Goal: Transaction & Acquisition: Purchase product/service

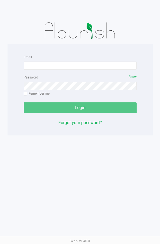
click at [80, 60] on div "Email" at bounding box center [80, 62] width 113 height 16
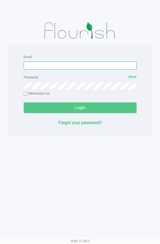
click at [80, 63] on input "Email" at bounding box center [80, 66] width 113 height 8
paste input "[EMAIL_ADDRESS][DOMAIN_NAME]"
type input "[EMAIL_ADDRESS][DOMAIN_NAME]"
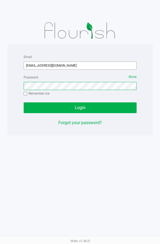
click at [24, 103] on button "Login" at bounding box center [80, 108] width 113 height 11
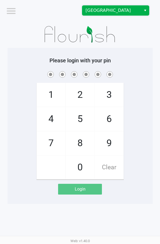
drag, startPoint x: 124, startPoint y: 10, endPoint x: 123, endPoint y: 15, distance: 5.0
click at [124, 10] on span "[GEOGRAPHIC_DATA]" at bounding box center [112, 10] width 52 height 6
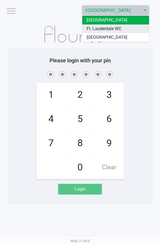
click at [122, 27] on li "Ft. Lauderdale WC" at bounding box center [115, 28] width 67 height 9
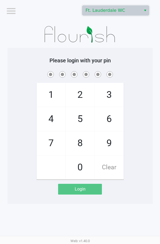
click at [125, 63] on h5 "Please login with your pin" at bounding box center [80, 60] width 137 height 6
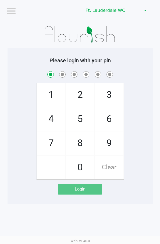
checkbox input "true"
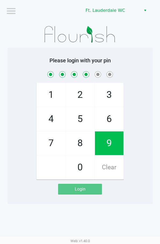
checkbox input "true"
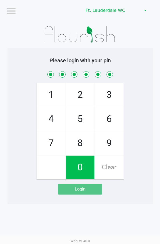
checkbox input "true"
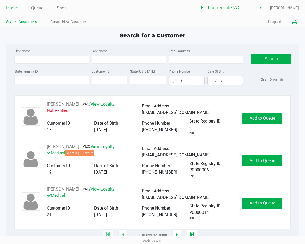
click at [160, 23] on icon at bounding box center [294, 22] width 5 height 4
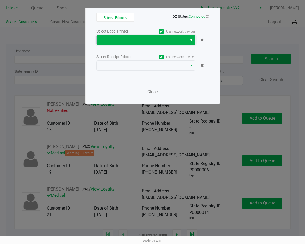
click at [147, 36] on span at bounding box center [142, 40] width 91 height 10
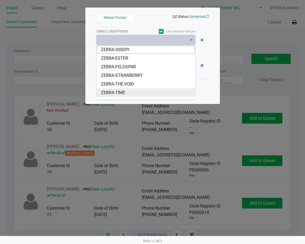
scroll to position [6, 0]
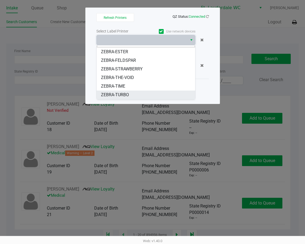
click at [132, 93] on li "ZEBRA-TURBO" at bounding box center [146, 95] width 98 height 9
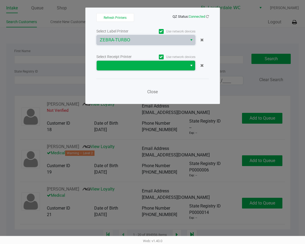
click at [135, 67] on span at bounding box center [142, 65] width 84 height 6
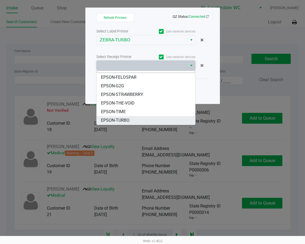
click at [133, 119] on li "EPSON-TURBO" at bounding box center [146, 120] width 98 height 9
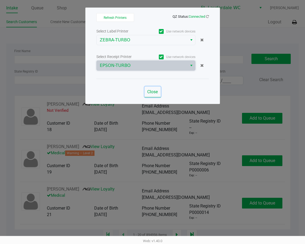
click at [149, 93] on span "Close" at bounding box center [152, 91] width 10 height 5
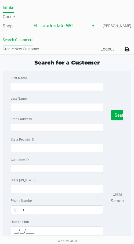
click at [111, 52] on div "Quick Sale Logout" at bounding box center [99, 49] width 65 height 10
click at [110, 51] on button "Logout" at bounding box center [107, 49] width 13 height 6
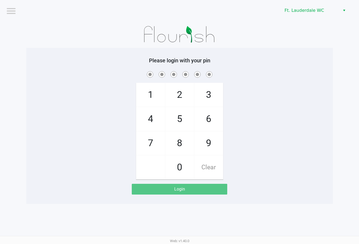
click at [160, 138] on div "1 4 7 2 5 8 0 3 6 9 Clear" at bounding box center [179, 125] width 307 height 110
checkbox input "true"
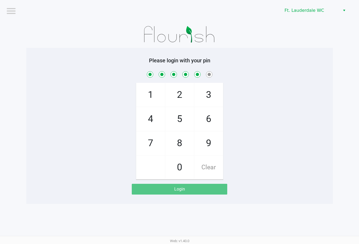
checkbox input "true"
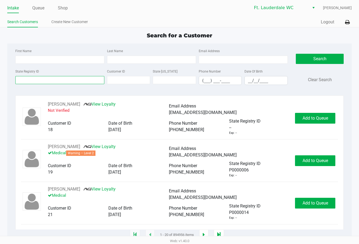
click at [84, 81] on input "State Registry ID" at bounding box center [59, 80] width 89 height 8
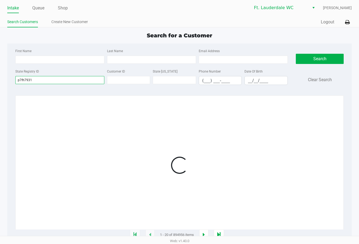
type input "p7fh7931"
click at [160, 117] on div at bounding box center [179, 165] width 317 height 129
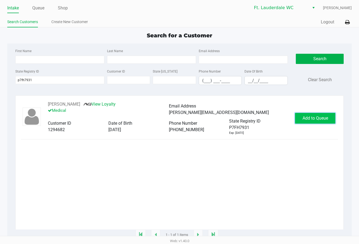
click at [160, 124] on button "Add to Queue" at bounding box center [315, 118] width 40 height 11
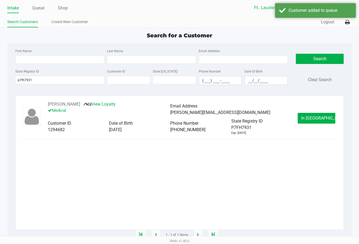
click at [160, 115] on button "In [GEOGRAPHIC_DATA]" at bounding box center [317, 118] width 38 height 11
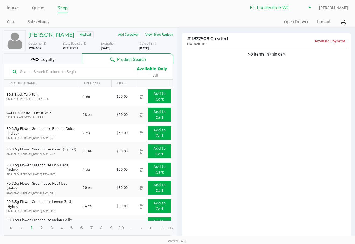
click at [160, 175] on div "No items in this cart" at bounding box center [266, 144] width 169 height 192
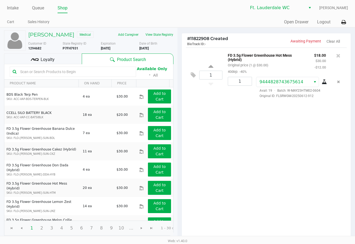
scroll to position [55, 0]
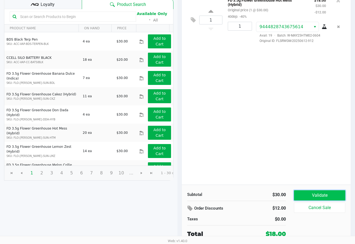
click at [160, 194] on button "Validate" at bounding box center [319, 195] width 51 height 10
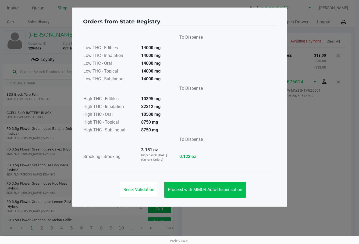
click at [160, 183] on button "Proceed with MMUR Auto-Dispensation" at bounding box center [205, 190] width 82 height 16
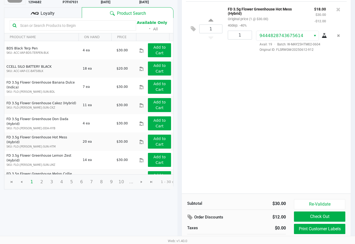
scroll to position [55, 0]
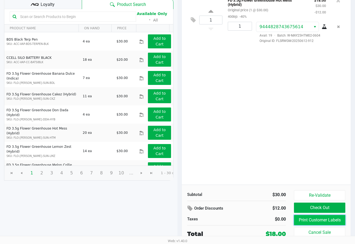
click at [160, 220] on button "Print Customer Labels" at bounding box center [319, 220] width 51 height 10
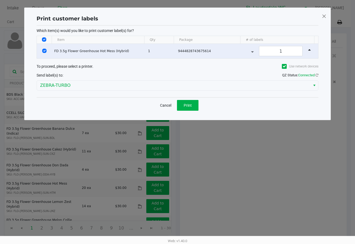
scroll to position [0, 0]
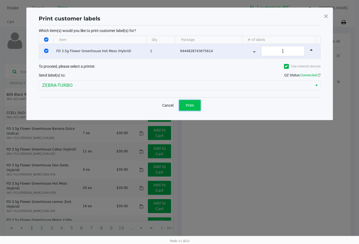
click at [160, 101] on button "Print" at bounding box center [190, 105] width 22 height 11
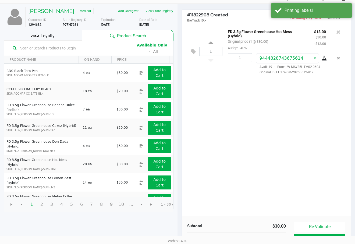
scroll to position [55, 0]
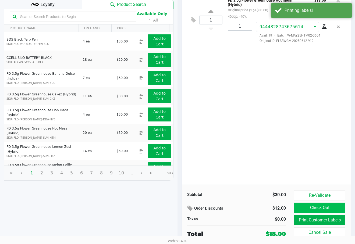
click at [160, 206] on button "Check Out" at bounding box center [319, 208] width 51 height 10
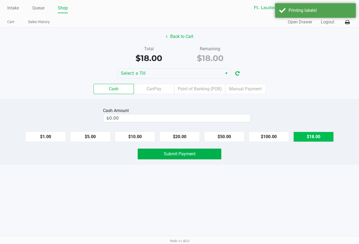
click at [160, 140] on button "$18.00" at bounding box center [314, 137] width 40 height 10
click at [160, 119] on button "Clear" at bounding box center [250, 118] width 17 height 8
click at [160, 132] on button "$20.00" at bounding box center [180, 137] width 40 height 10
type input "$20.00"
click at [160, 156] on span "Submit Payment" at bounding box center [180, 153] width 32 height 5
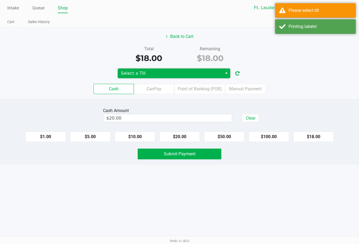
click at [160, 69] on span "Select a Till" at bounding box center [170, 74] width 105 height 10
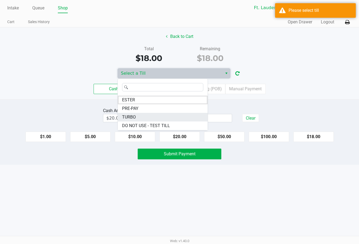
click at [141, 116] on li "TURBO" at bounding box center [163, 117] width 90 height 9
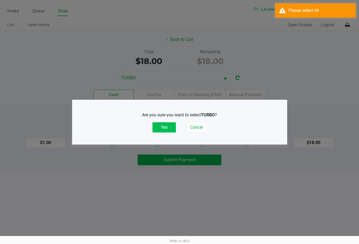
click at [160, 130] on button "Yes" at bounding box center [164, 127] width 23 height 10
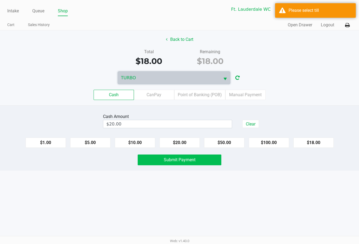
click at [160, 162] on span "Submit Payment" at bounding box center [180, 159] width 32 height 5
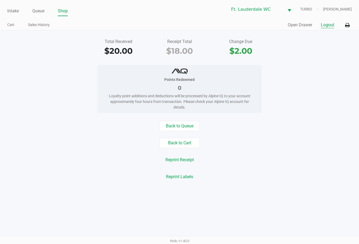
click at [160, 26] on button "Logout" at bounding box center [327, 25] width 13 height 6
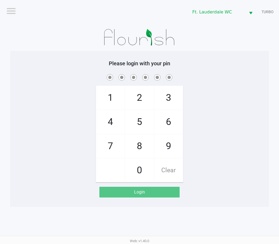
click at [143, 144] on span "8" at bounding box center [139, 147] width 29 height 24
checkbox input "true"
click at [109, 90] on span "1" at bounding box center [110, 98] width 29 height 24
checkbox input "true"
click at [160, 150] on span "9" at bounding box center [168, 147] width 29 height 24
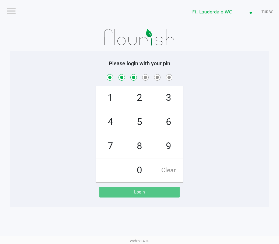
checkbox input "true"
click at [140, 175] on span "0" at bounding box center [139, 171] width 29 height 24
checkbox input "true"
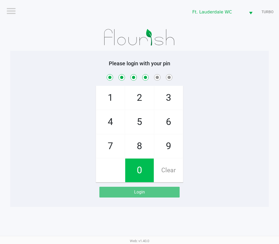
click at [135, 171] on span "0" at bounding box center [139, 171] width 29 height 24
checkbox input "true"
click at [142, 92] on span "2" at bounding box center [139, 98] width 29 height 24
checkbox input "true"
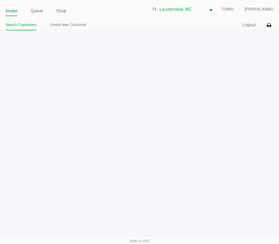
click at [39, 9] on link "Queue" at bounding box center [37, 11] width 12 height 8
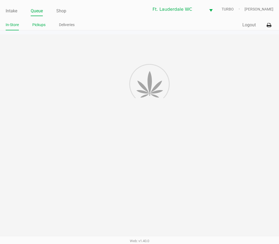
click at [38, 27] on link "Pickups" at bounding box center [38, 25] width 13 height 7
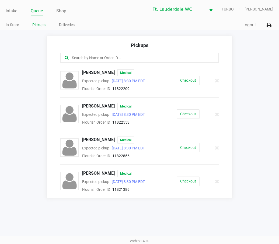
click at [12, 8] on link "Intake" at bounding box center [12, 11] width 12 height 8
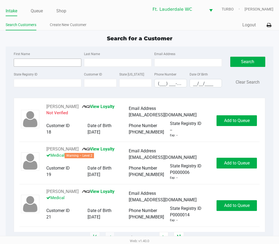
click at [50, 62] on input "First Name" at bounding box center [48, 63] width 68 height 8
type input "[PERSON_NAME]"
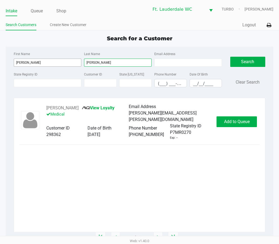
type input "[PERSON_NAME]"
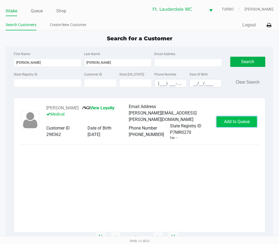
click at [160, 120] on span "Add to Queue" at bounding box center [237, 121] width 26 height 5
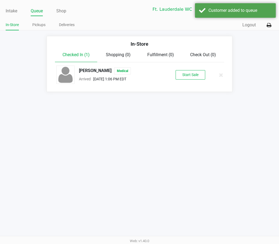
click at [160, 79] on button "Start Sale" at bounding box center [190, 74] width 30 height 9
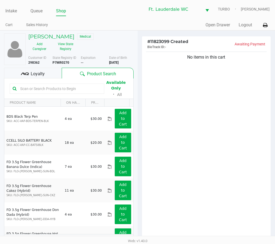
click at [38, 70] on div "Loyalty" at bounding box center [33, 73] width 58 height 11
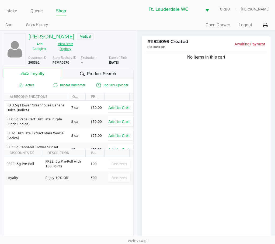
click at [66, 49] on button "View State Registry" at bounding box center [64, 46] width 26 height 13
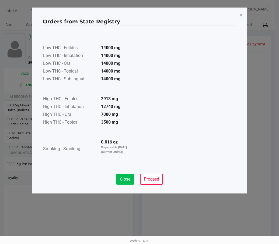
click at [119, 185] on button "Close" at bounding box center [124, 179] width 17 height 11
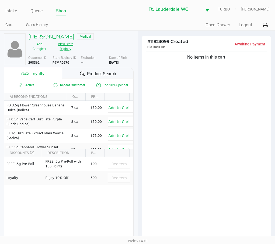
click at [74, 51] on button "View State Registry" at bounding box center [64, 46] width 26 height 13
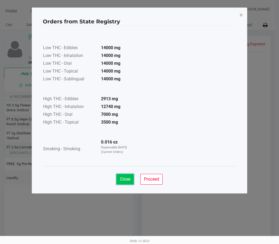
click at [131, 184] on button "Close" at bounding box center [124, 179] width 17 height 11
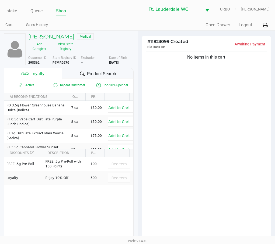
click at [160, 171] on div "No items in this cart" at bounding box center [206, 147] width 129 height 192
click at [58, 51] on button "View State Registry" at bounding box center [64, 46] width 26 height 13
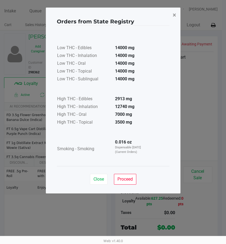
click at [160, 14] on span "×" at bounding box center [173, 15] width 3 height 8
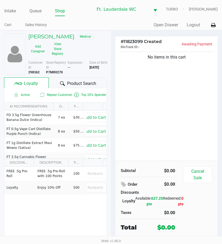
click at [54, 72] on b "P7MR0270" at bounding box center [54, 72] width 17 height 4
copy b "P7MR0270"
click at [97, 68] on b "[DATE]" at bounding box center [93, 68] width 9 height 4
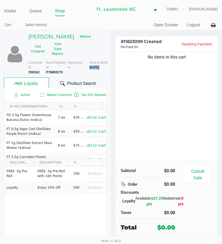
click at [97, 68] on b "[DATE]" at bounding box center [93, 68] width 9 height 4
copy div "[DATE]"
drag, startPoint x: 159, startPoint y: 126, endPoint x: 159, endPoint y: 120, distance: 6.2
click at [159, 126] on div "No items in this cart" at bounding box center [166, 106] width 102 height 110
click at [157, 27] on button "Open Drawer" at bounding box center [165, 25] width 24 height 6
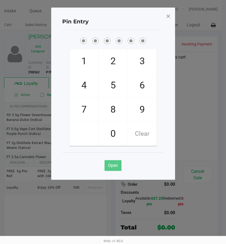
click at [110, 88] on span "5" at bounding box center [113, 86] width 29 height 24
checkbox input "true"
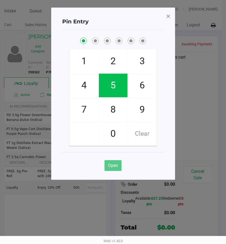
click at [112, 84] on span "5" at bounding box center [113, 86] width 29 height 24
checkbox input "true"
click at [84, 84] on span "4" at bounding box center [84, 86] width 29 height 24
checkbox input "true"
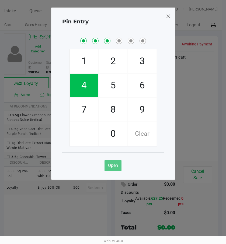
click at [83, 57] on span "1" at bounding box center [84, 62] width 29 height 24
checkbox input "true"
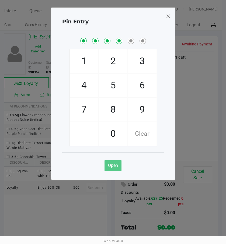
click at [140, 110] on span "9" at bounding box center [142, 110] width 29 height 24
checkbox input "true"
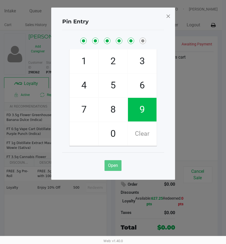
click at [142, 112] on span "9" at bounding box center [142, 110] width 29 height 24
checkbox input "true"
click at [139, 114] on span "9" at bounding box center [142, 110] width 29 height 24
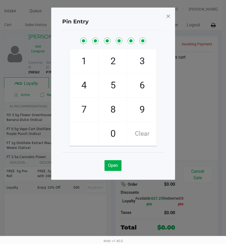
click at [160, 17] on span at bounding box center [167, 16] width 5 height 9
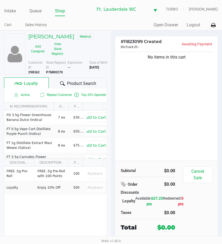
click at [160, 109] on div "No items in this cart" at bounding box center [166, 106] width 102 height 110
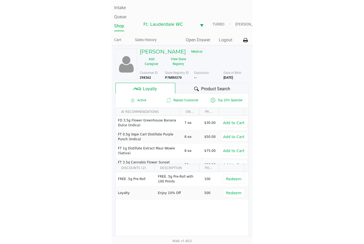
scroll to position [53, 0]
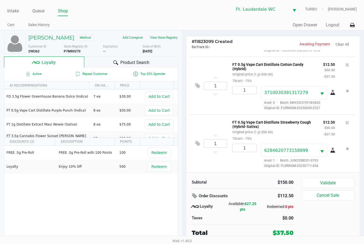
click at [160, 186] on div "$150.00" at bounding box center [269, 182] width 47 height 6
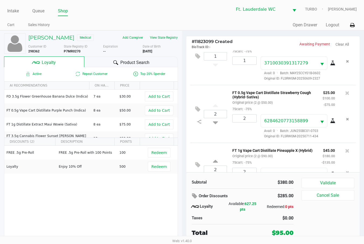
scroll to position [0, 0]
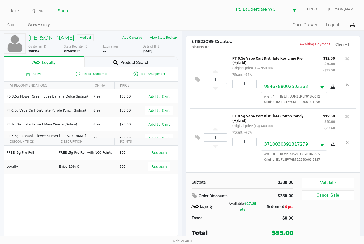
click at [160, 24] on button "Open Drawer" at bounding box center [304, 25] width 24 height 6
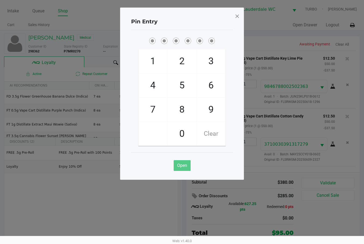
click at [160, 87] on span "5" at bounding box center [182, 86] width 29 height 24
checkbox input "true"
click at [160, 93] on span "5" at bounding box center [182, 86] width 29 height 24
checkbox input "true"
click at [148, 87] on span "4" at bounding box center [153, 86] width 29 height 24
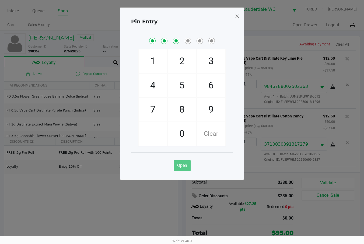
checkbox input "true"
click at [153, 58] on span "1" at bounding box center [153, 62] width 29 height 24
checkbox input "true"
click at [160, 110] on span "9" at bounding box center [211, 110] width 29 height 24
checkbox input "true"
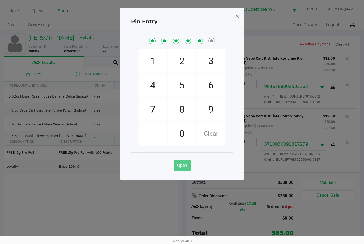
click at [160, 114] on span "9" at bounding box center [211, 110] width 29 height 24
checkbox input "true"
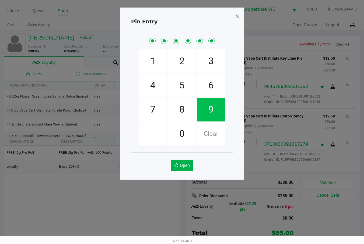
click at [160, 116] on span "9" at bounding box center [211, 110] width 29 height 24
click at [160, 17] on span at bounding box center [237, 16] width 5 height 9
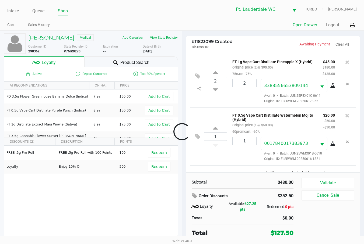
scroll to position [224, 0]
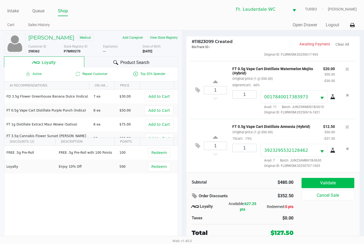
click at [160, 183] on button "Validate" at bounding box center [327, 183] width 53 height 10
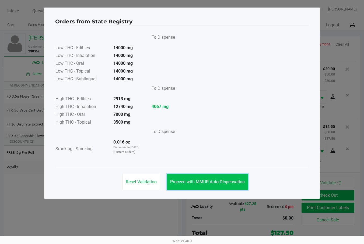
click at [160, 179] on button "Proceed with MMUR Auto-Dispensation" at bounding box center [208, 182] width 82 height 16
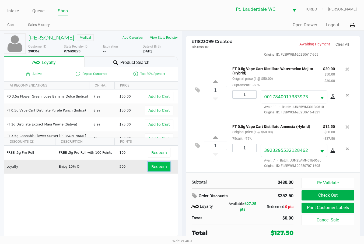
click at [151, 169] on span "Redeem" at bounding box center [158, 167] width 15 height 4
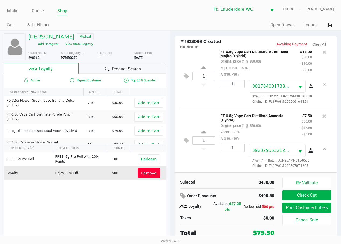
scroll to position [285, 0]
click at [160, 142] on div at bounding box center [324, 126] width 17 height 29
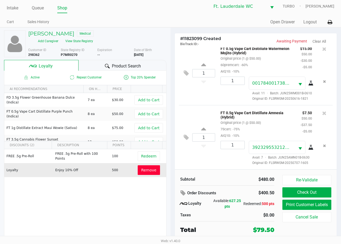
scroll to position [4, 0]
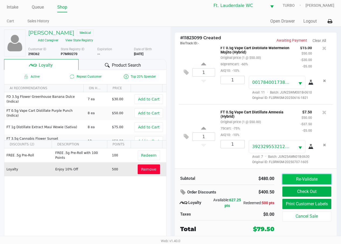
click at [160, 179] on button "Re-Validate" at bounding box center [307, 179] width 49 height 10
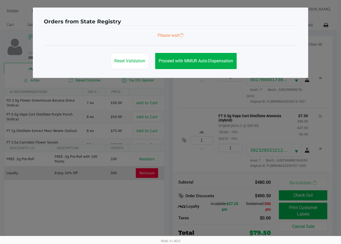
scroll to position [0, 0]
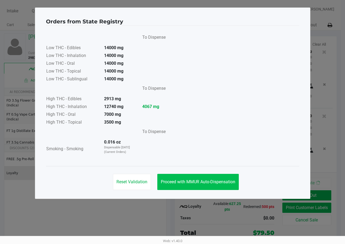
click at [160, 187] on button "Proceed with MMUR Auto-Dispensation" at bounding box center [198, 182] width 82 height 16
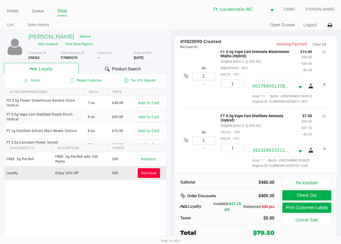
scroll to position [4, 0]
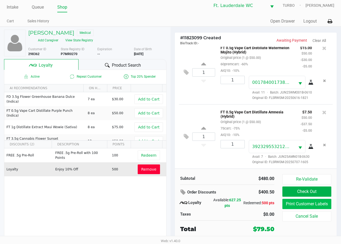
click at [160, 209] on button "Print Customer Labels" at bounding box center [307, 204] width 49 height 10
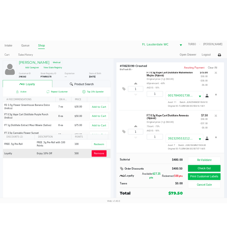
scroll to position [0, 0]
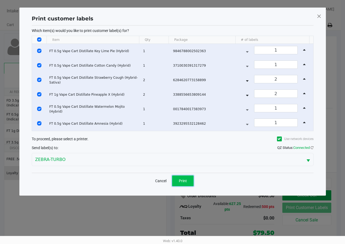
click at [160, 181] on button "Print" at bounding box center [183, 181] width 22 height 11
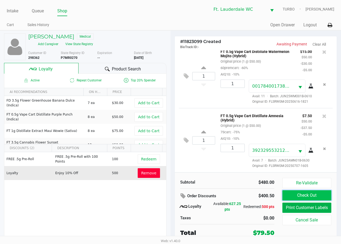
click at [160, 194] on button "Check Out" at bounding box center [307, 195] width 49 height 10
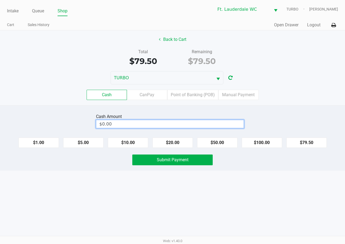
click at [160, 122] on input "$0.00" at bounding box center [169, 124] width 147 height 8
click at [160, 205] on div "Intake Queue Shop Ft. Lauderdale WC TURBO [PERSON_NAME] Cart Sales History Quic…" at bounding box center [172, 122] width 345 height 244
type input "$80.50"
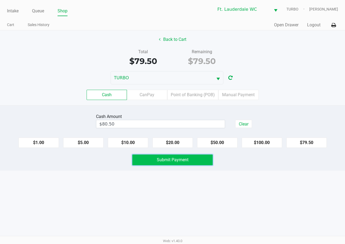
click at [160, 155] on button "Submit Payment" at bounding box center [172, 160] width 80 height 11
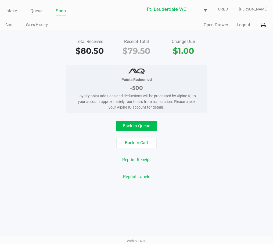
click at [150, 126] on button "Back to Queue" at bounding box center [137, 126] width 40 height 10
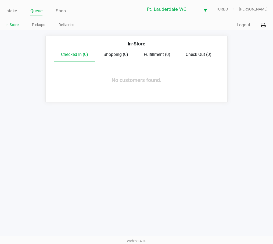
click at [9, 13] on link "Intake" at bounding box center [11, 11] width 12 height 8
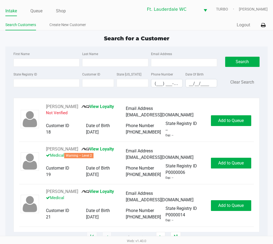
click at [55, 84] on input "State Registry ID" at bounding box center [46, 83] width 66 height 8
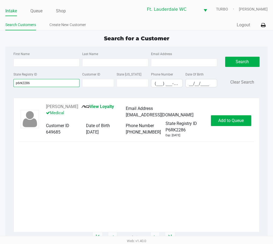
type input "p6rk2286"
click at [160, 126] on button "Add to Queue" at bounding box center [231, 120] width 40 height 11
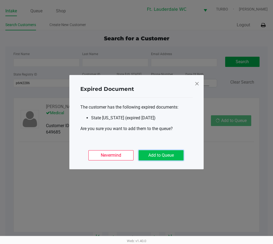
click at [160, 157] on button "Add to Queue" at bounding box center [161, 155] width 45 height 10
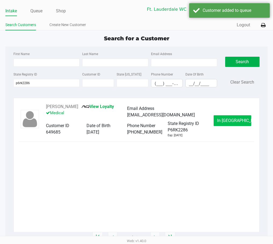
click at [160, 120] on span "In [GEOGRAPHIC_DATA]" at bounding box center [239, 120] width 45 height 5
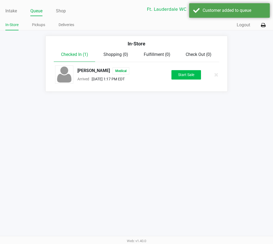
click at [160, 79] on button "Start Sale" at bounding box center [187, 74] width 30 height 9
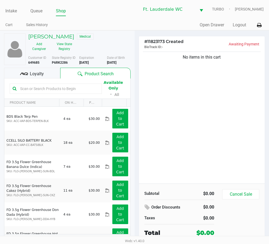
click at [160, 145] on div "No items in this cart" at bounding box center [202, 117] width 126 height 133
click at [64, 49] on button "View State Registry" at bounding box center [62, 46] width 25 height 13
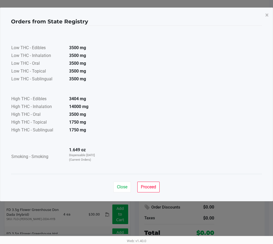
click at [155, 186] on span "Proceed" at bounding box center [148, 187] width 15 height 5
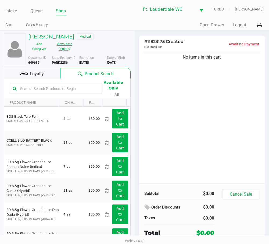
click at [160, 166] on div "No items in this cart" at bounding box center [202, 117] width 126 height 133
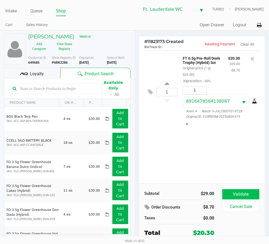
click at [160, 198] on button "Validate" at bounding box center [241, 194] width 37 height 10
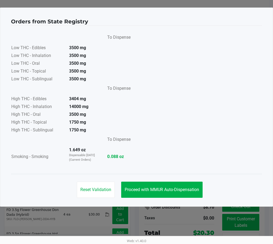
click at [160, 185] on button "Proceed with MMUR Auto-Dispensation" at bounding box center [162, 190] width 82 height 16
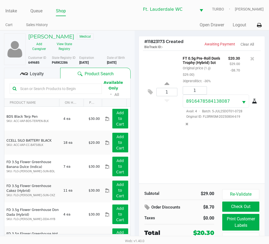
click at [160, 218] on button "Print Customer Labels" at bounding box center [241, 222] width 37 height 17
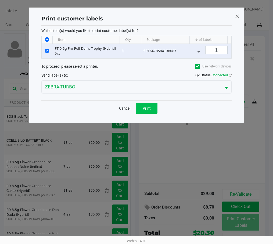
click at [145, 111] on span "Print" at bounding box center [147, 108] width 8 height 4
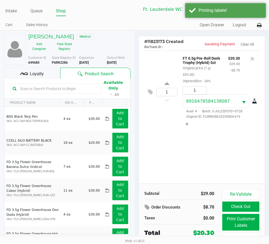
click at [160, 207] on button "Check Out" at bounding box center [241, 207] width 37 height 10
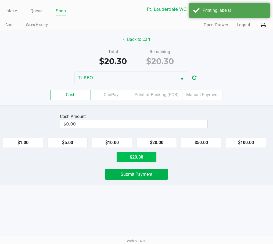
click at [143, 157] on button "$20.30" at bounding box center [137, 157] width 40 height 10
type input "$20.30"
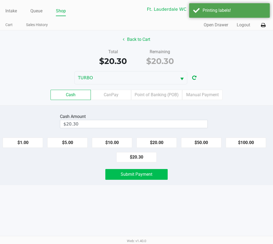
click at [144, 171] on button "Submit Payment" at bounding box center [136, 174] width 62 height 11
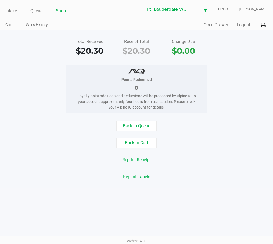
click at [12, 10] on link "Intake" at bounding box center [11, 11] width 12 height 8
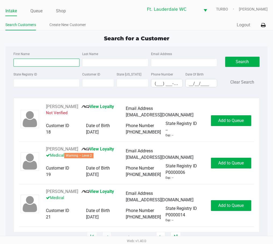
click at [44, 62] on input "First Name" at bounding box center [46, 63] width 66 height 8
type input "alao"
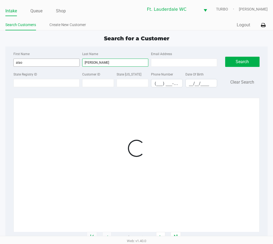
type input "[PERSON_NAME]"
click at [160, 117] on div at bounding box center [136, 149] width 235 height 90
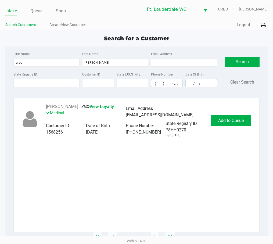
click at [160, 120] on span "Add to Queue" at bounding box center [231, 120] width 26 height 5
click at [160, 115] on div "[PERSON_NAME] View Loyalty Medical Email Address [EMAIL_ADDRESS][DOMAIN_NAME] C…" at bounding box center [136, 121] width 235 height 34
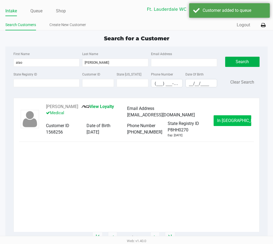
click at [160, 119] on button "In [GEOGRAPHIC_DATA]" at bounding box center [233, 120] width 38 height 11
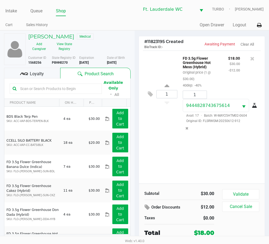
click at [160, 192] on button "Validate" at bounding box center [241, 194] width 37 height 10
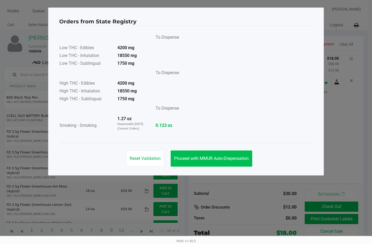
click at [160, 156] on button "Proceed with MMUR Auto-Dispensation" at bounding box center [212, 159] width 82 height 16
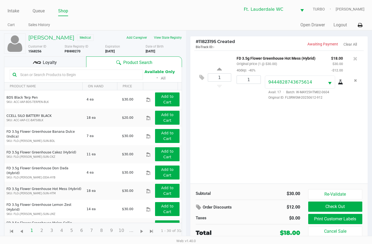
click at [160, 220] on button "Print Customer Labels" at bounding box center [335, 219] width 54 height 10
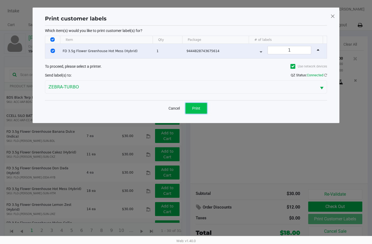
click at [160, 107] on span "Print" at bounding box center [196, 108] width 8 height 4
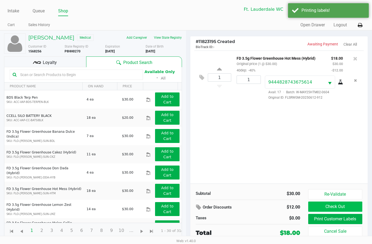
click at [160, 207] on button "Check Out" at bounding box center [335, 207] width 54 height 10
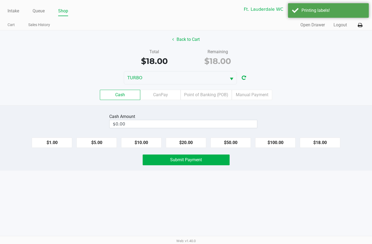
click at [160, 144] on button "$20.00" at bounding box center [186, 143] width 40 height 10
type input "$20.00"
click at [160, 164] on button "Submit Payment" at bounding box center [186, 160] width 87 height 11
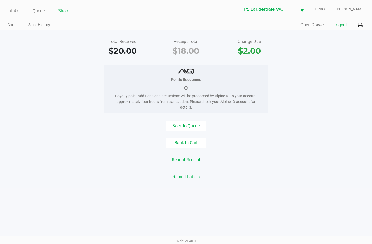
click at [160, 24] on button "Logout" at bounding box center [339, 25] width 13 height 6
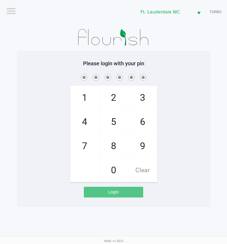
click at [160, 128] on div "1 4 7 2 5 8 0 3 6 9 Clear" at bounding box center [114, 128] width 194 height 110
checkbox input "true"
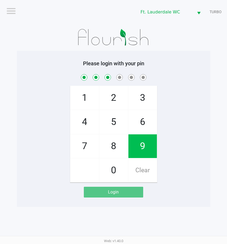
checkbox input "true"
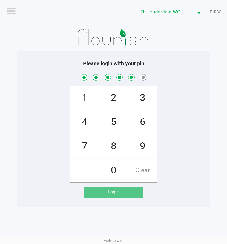
checkbox input "true"
